Goal: Transaction & Acquisition: Download file/media

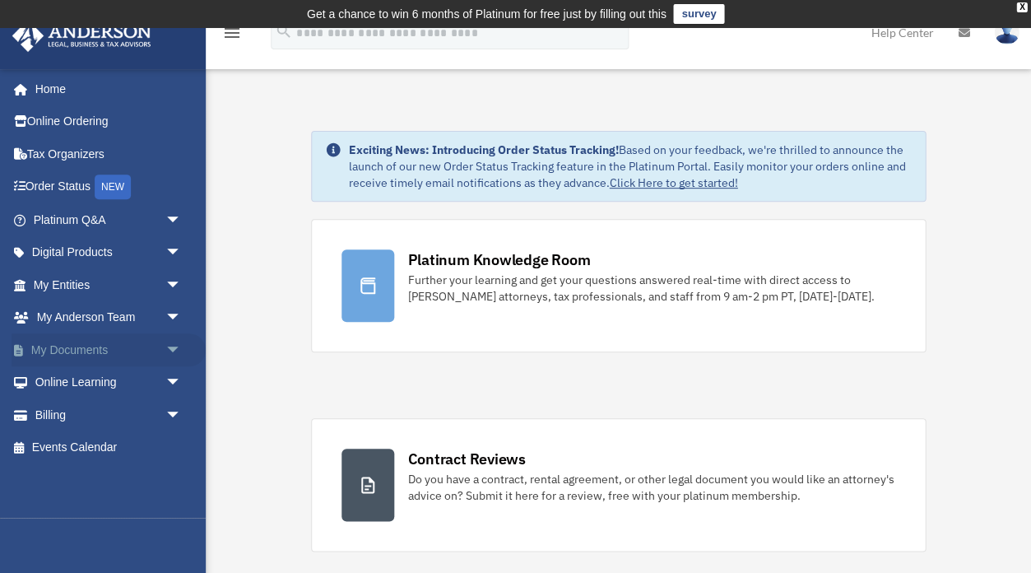
click at [63, 346] on link "My Documents arrow_drop_down" at bounding box center [109, 349] width 194 height 33
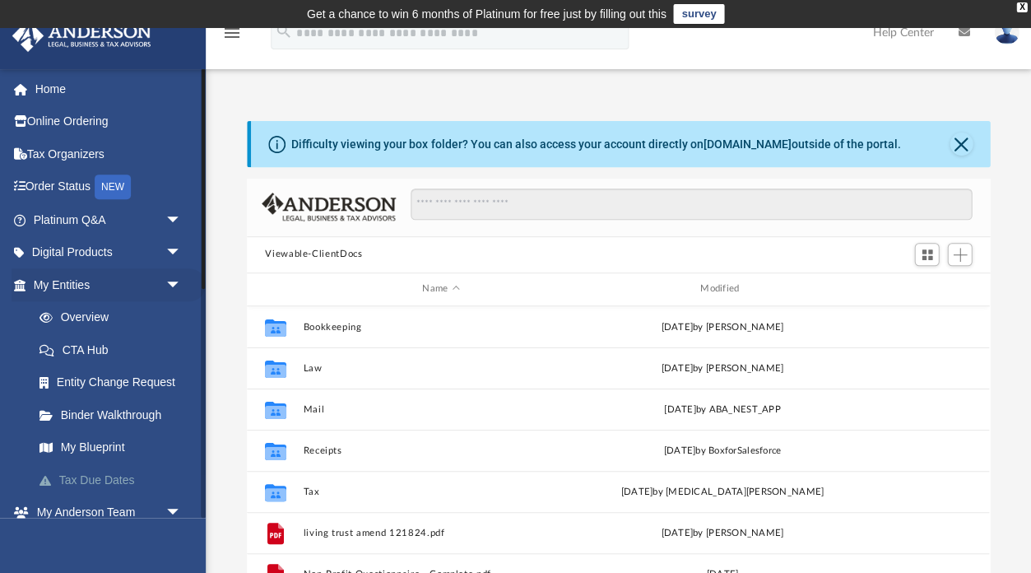
scroll to position [374, 743]
click at [174, 273] on span "arrow_drop_down" at bounding box center [181, 285] width 33 height 34
click at [71, 474] on link "Box" at bounding box center [114, 479] width 183 height 33
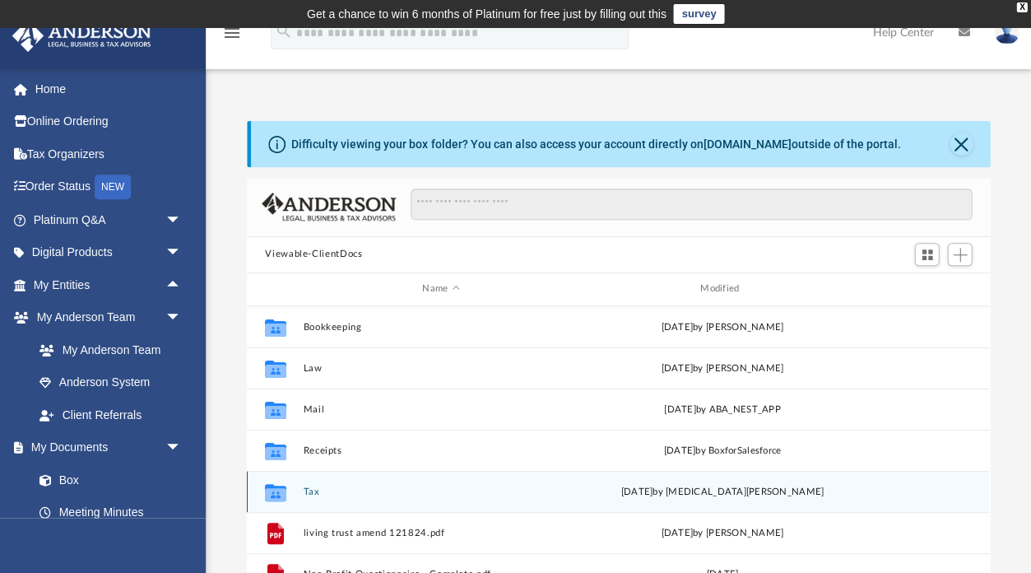
click at [313, 489] on button "Tax" at bounding box center [441, 491] width 275 height 11
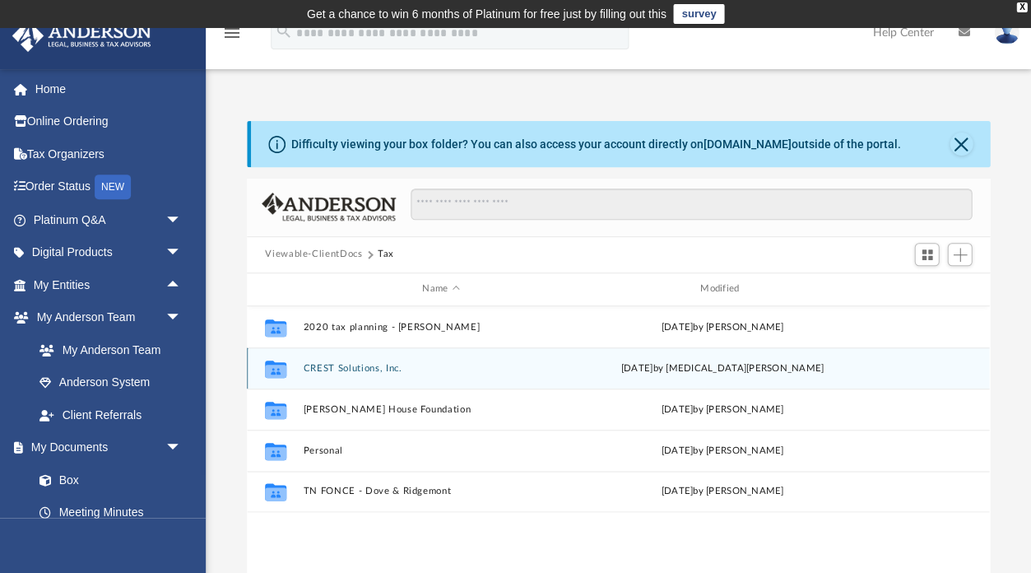
click at [327, 367] on button "CREST Solutions, Inc." at bounding box center [441, 368] width 275 height 11
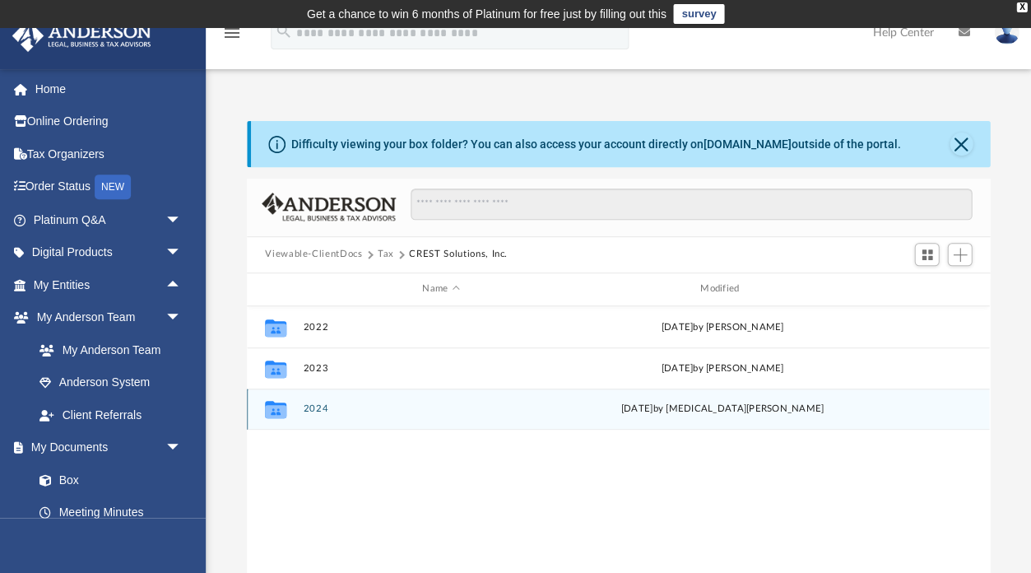
click at [313, 411] on button "2024" at bounding box center [441, 408] width 275 height 11
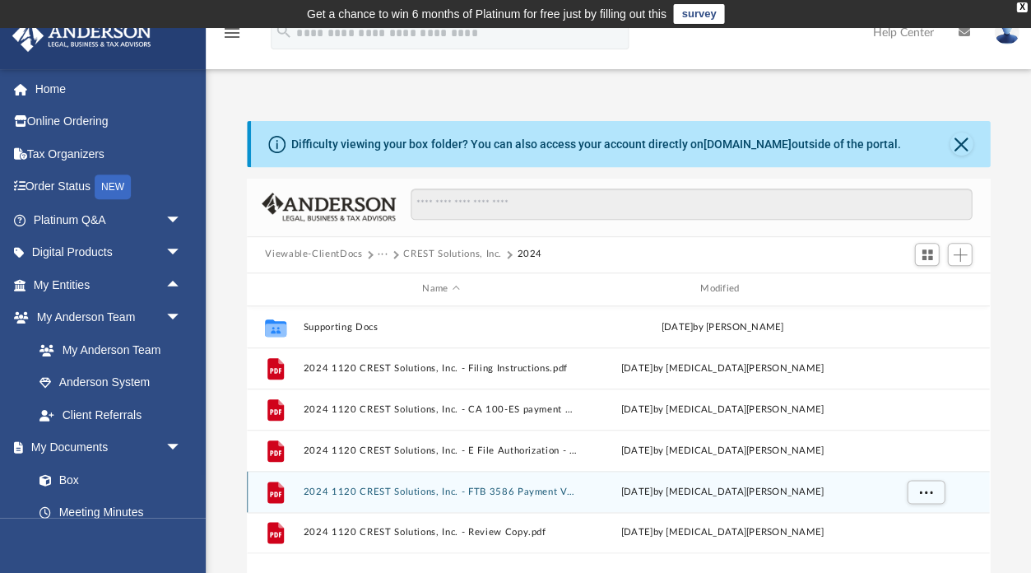
click at [495, 488] on button "2024 1120 CREST Solutions, Inc. - FTB 3586 Payment Voucher.pdf" at bounding box center [441, 491] width 275 height 11
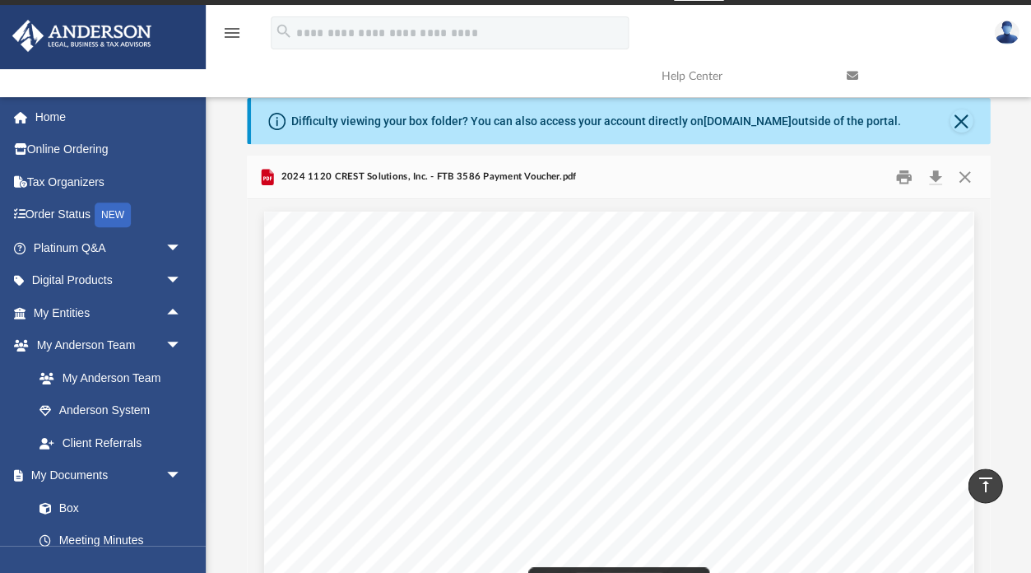
scroll to position [19, 0]
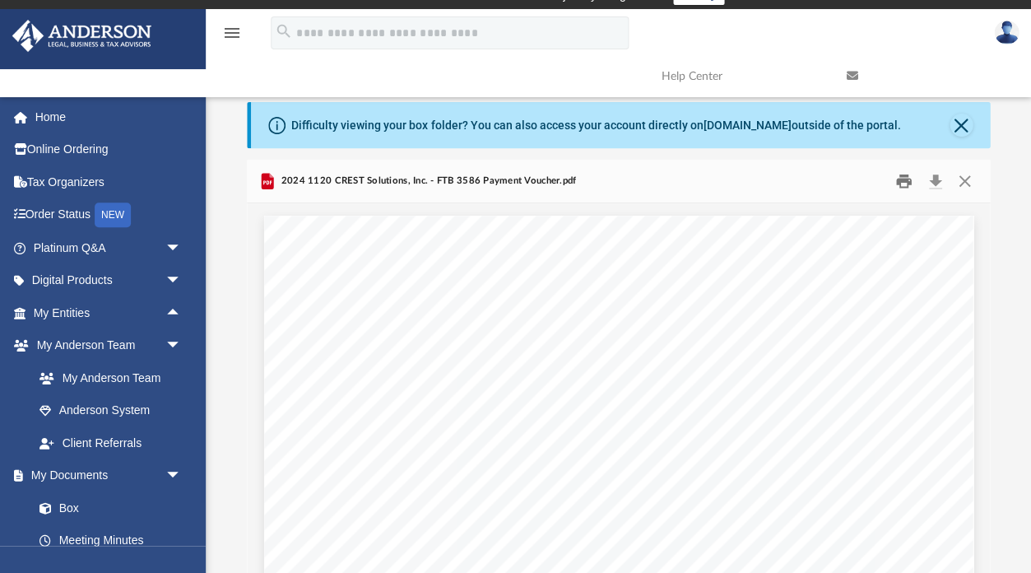
click at [903, 179] on button "Print" at bounding box center [903, 181] width 33 height 26
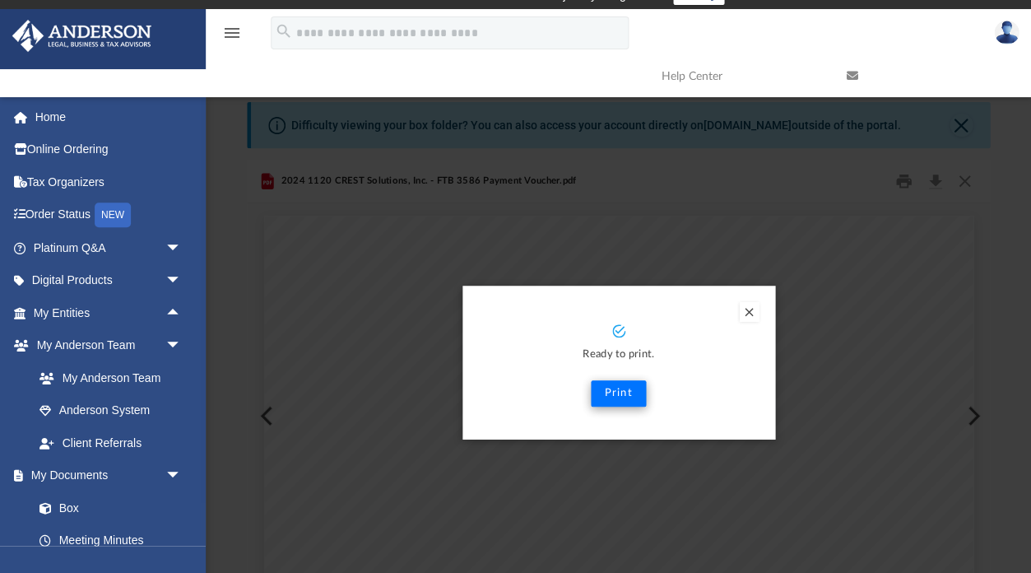
click at [621, 392] on button "Print" at bounding box center [618, 393] width 55 height 26
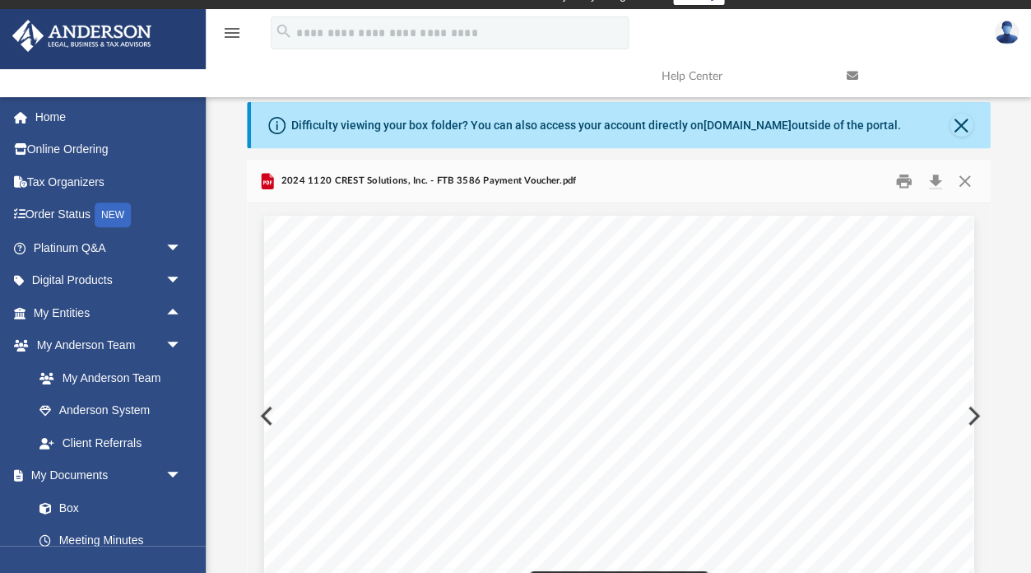
click at [260, 409] on button "Preview" at bounding box center [265, 415] width 36 height 46
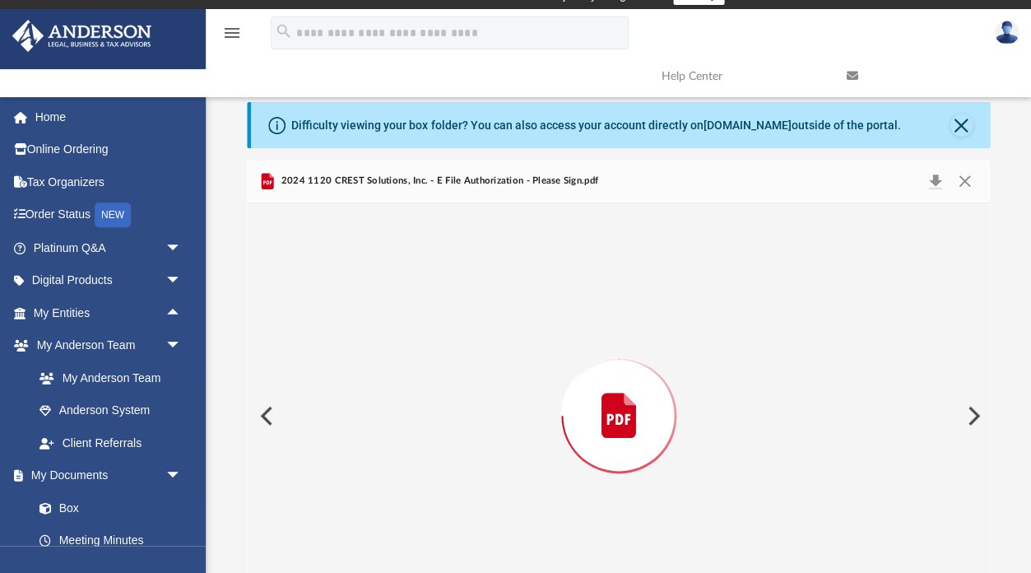
scroll to position [74, 0]
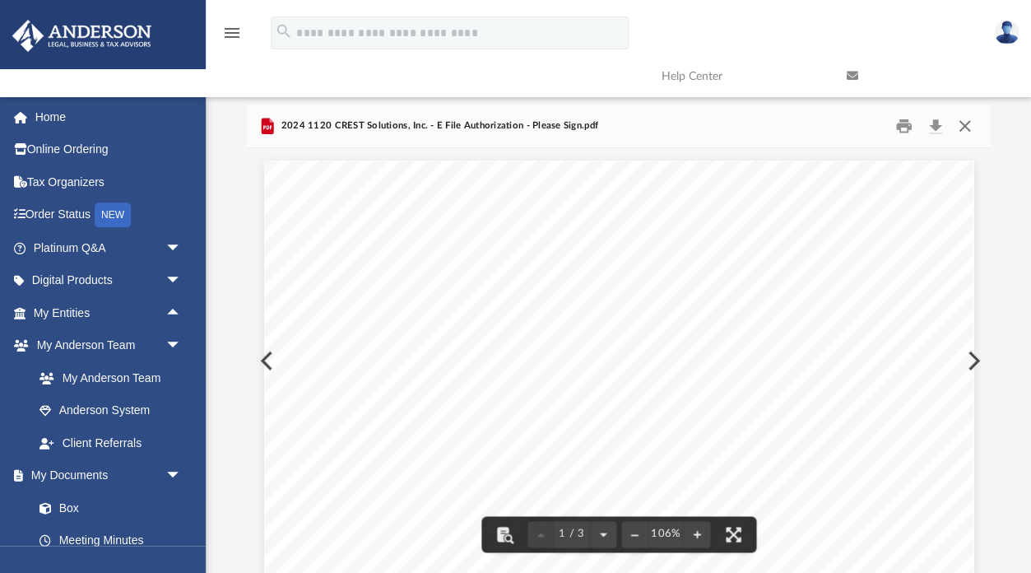
click at [964, 125] on button "Close" at bounding box center [964, 126] width 30 height 26
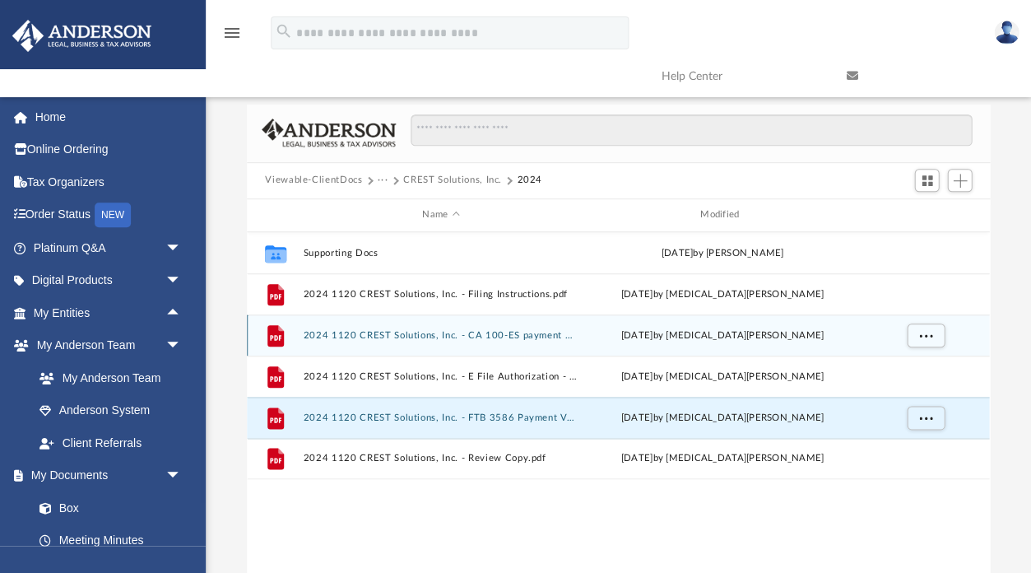
click at [492, 333] on button "2024 1120 CREST Solutions, Inc. - CA 100-ES payment Voucher.pdf" at bounding box center [441, 335] width 275 height 11
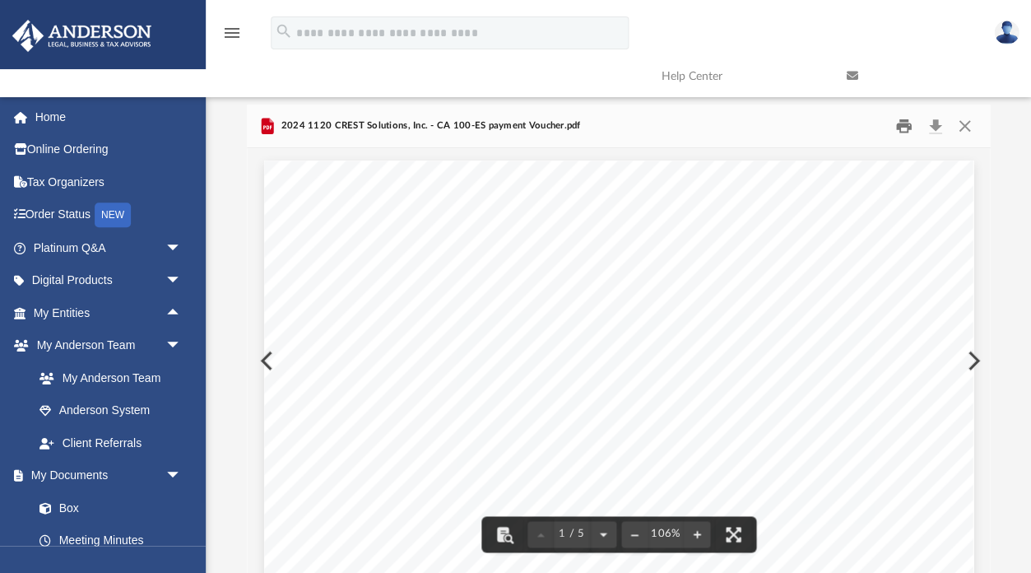
click at [899, 123] on button "Print" at bounding box center [903, 126] width 33 height 26
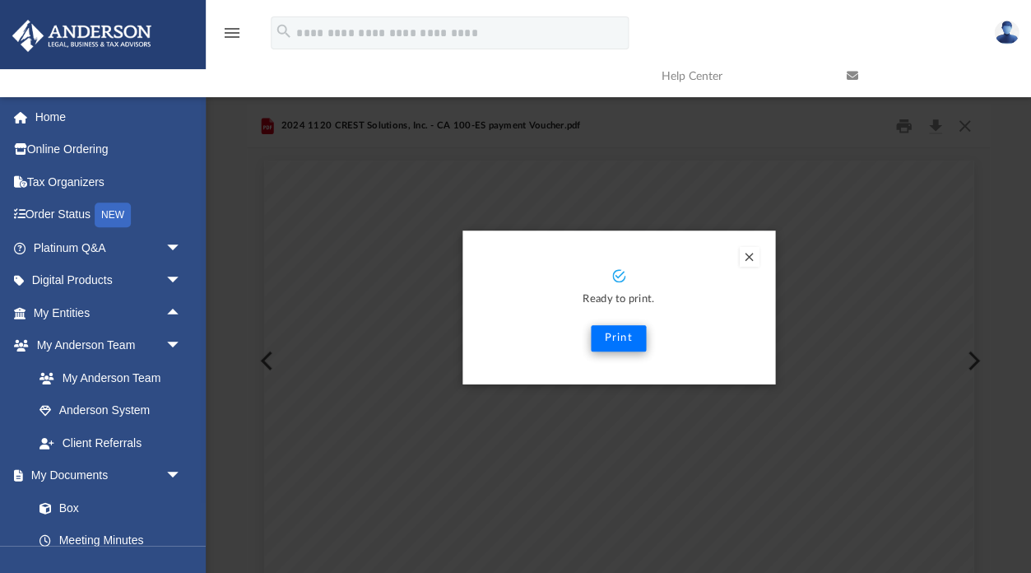
click at [617, 337] on button "Print" at bounding box center [618, 338] width 55 height 26
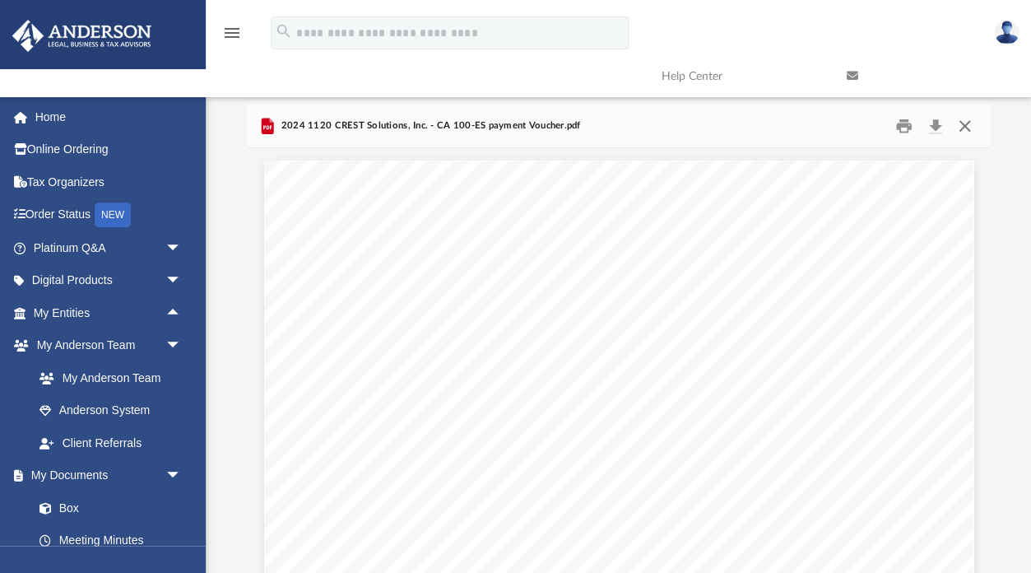
click at [959, 124] on button "Close" at bounding box center [964, 126] width 30 height 26
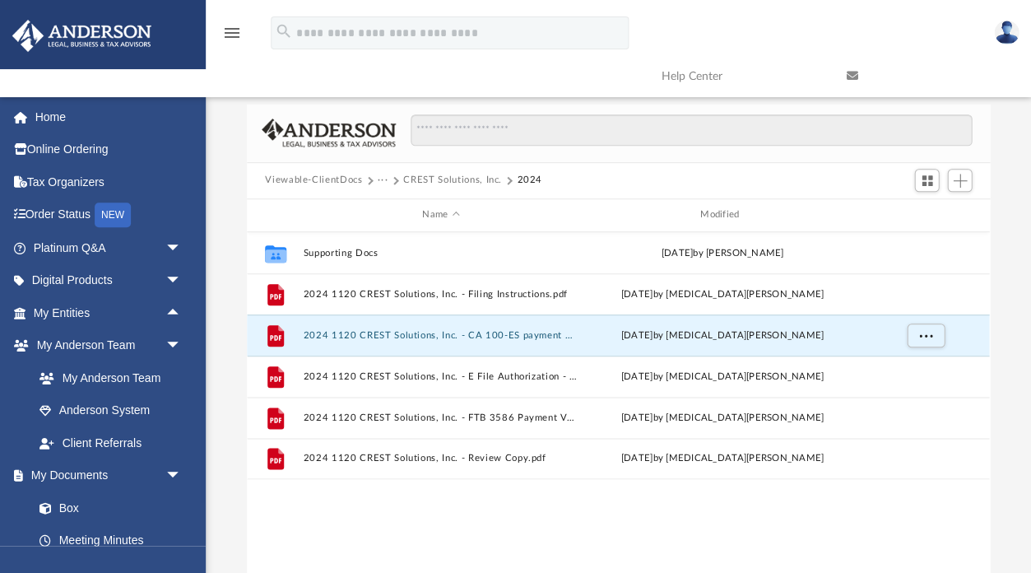
click at [1000, 31] on img at bounding box center [1006, 33] width 25 height 24
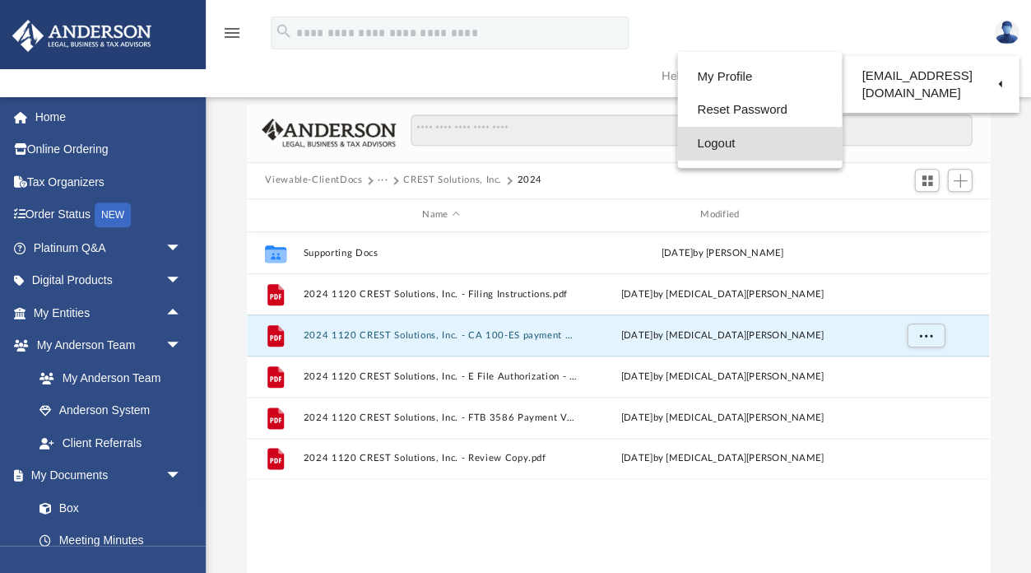
click at [806, 138] on link "Logout" at bounding box center [759, 144] width 165 height 34
